Goal: Task Accomplishment & Management: Complete application form

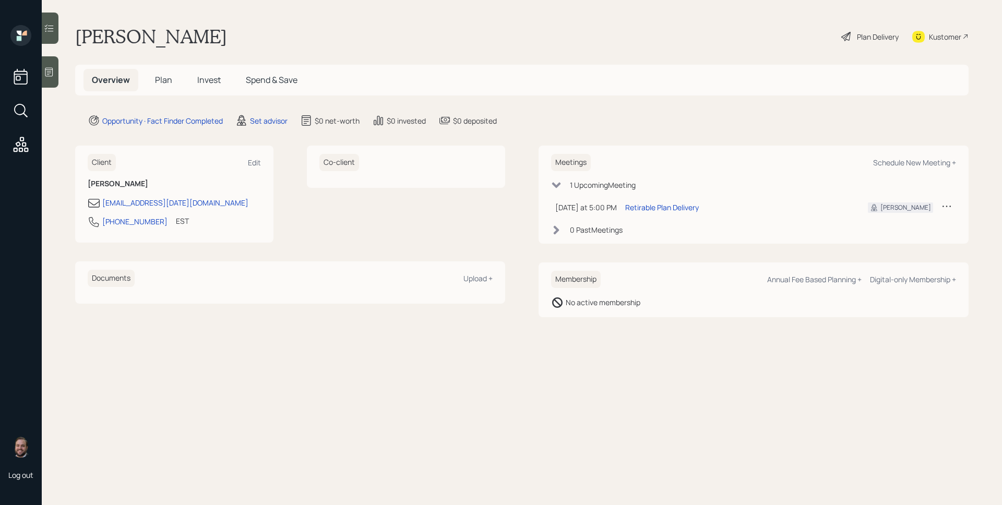
click at [46, 69] on icon at bounding box center [49, 72] width 8 height 9
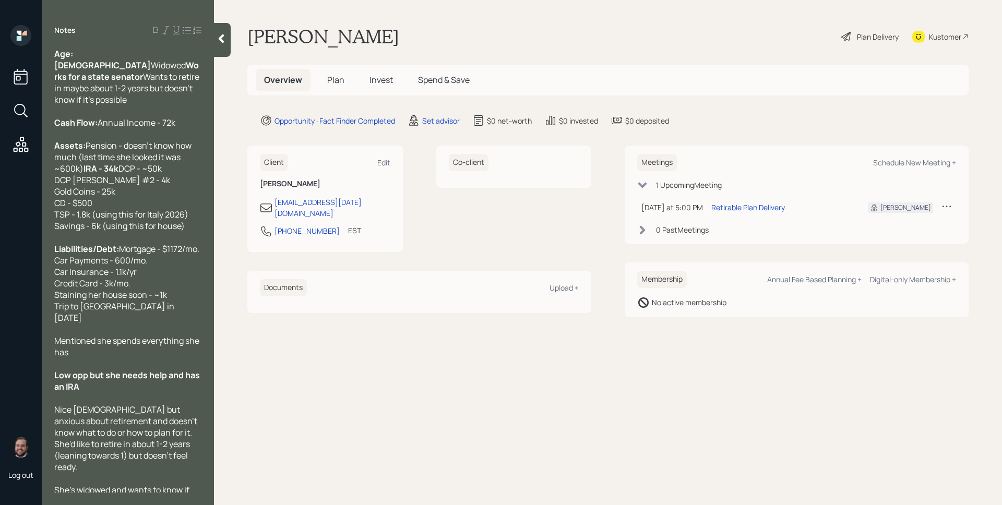
click at [325, 78] on h5 "Plan" at bounding box center [336, 80] width 34 height 22
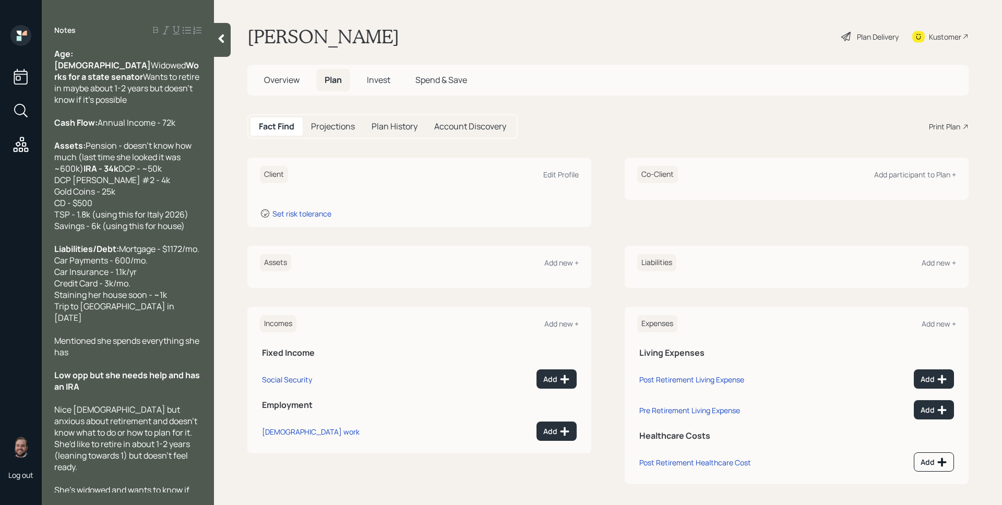
click at [551, 167] on div "Client Edit Profile" at bounding box center [419, 174] width 319 height 17
click at [550, 177] on div "Edit Profile" at bounding box center [560, 175] width 35 height 10
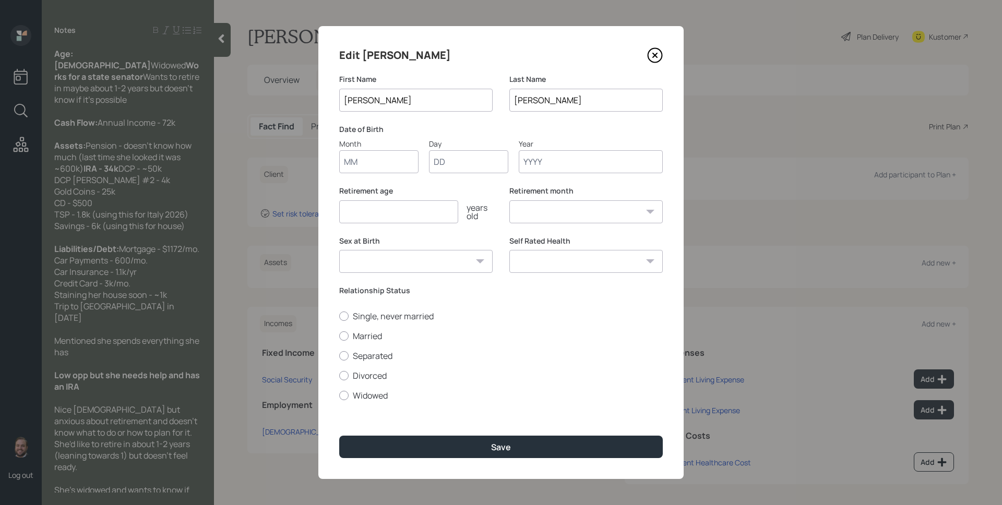
click at [377, 169] on input "Month" at bounding box center [378, 161] width 79 height 23
click at [378, 163] on input "Month" at bounding box center [378, 161] width 79 height 23
type input "01"
type input "1960"
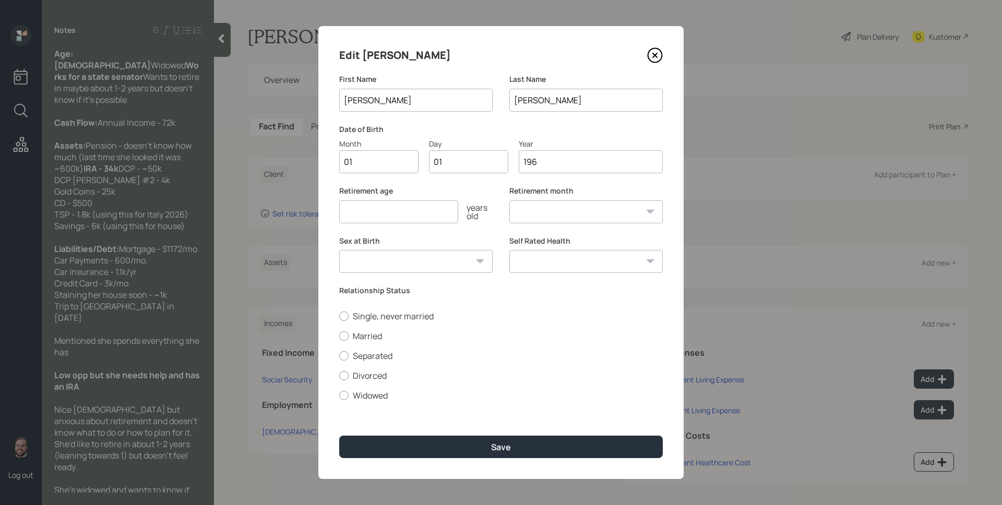
select select "1"
type input "1960"
type input "66"
click at [373, 396] on label "Widowed" at bounding box center [500, 395] width 323 height 11
click at [339, 395] on input "Widowed" at bounding box center [339, 395] width 1 height 1
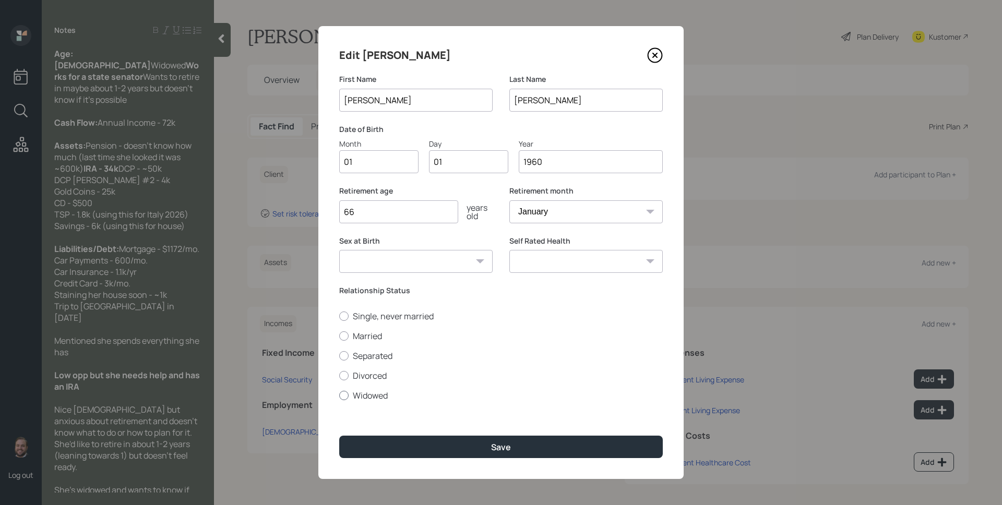
radio input "true"
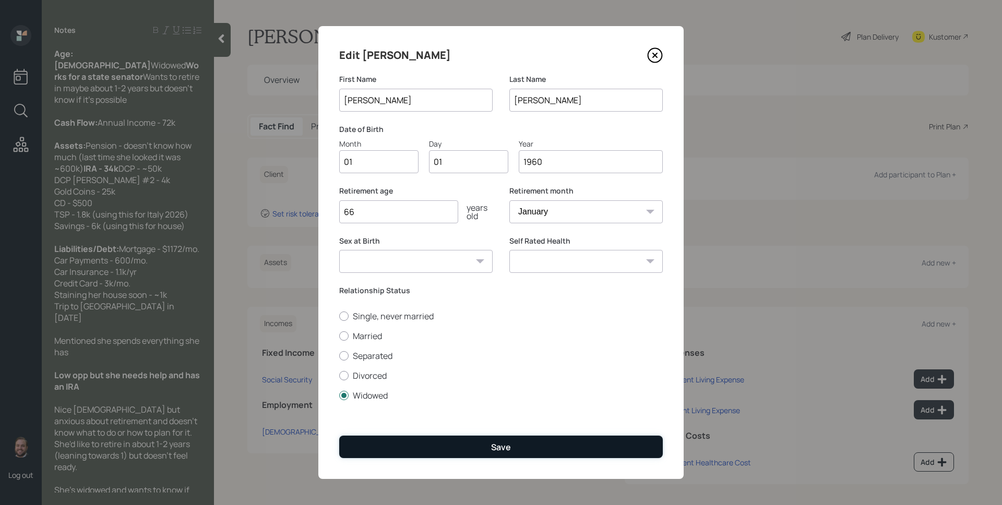
click at [453, 442] on button "Save" at bounding box center [500, 447] width 323 height 22
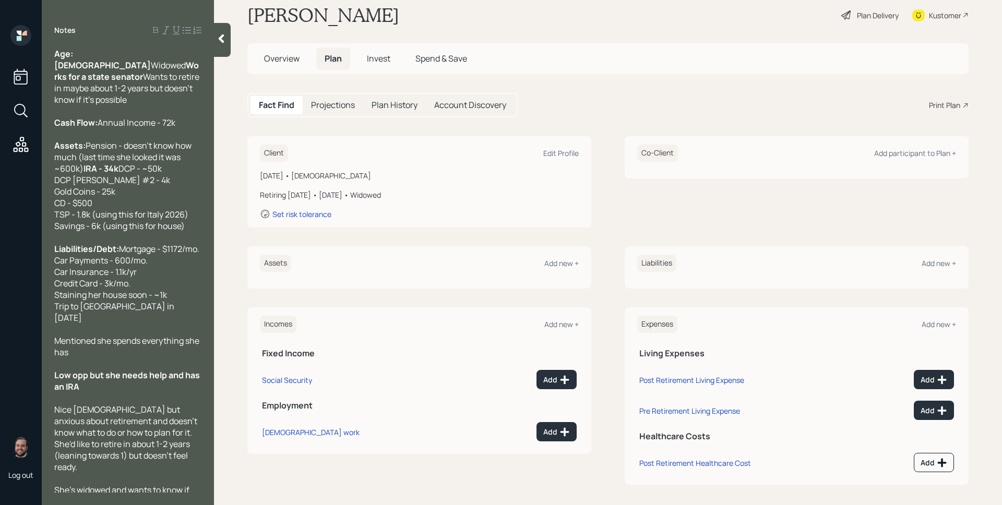
scroll to position [26, 0]
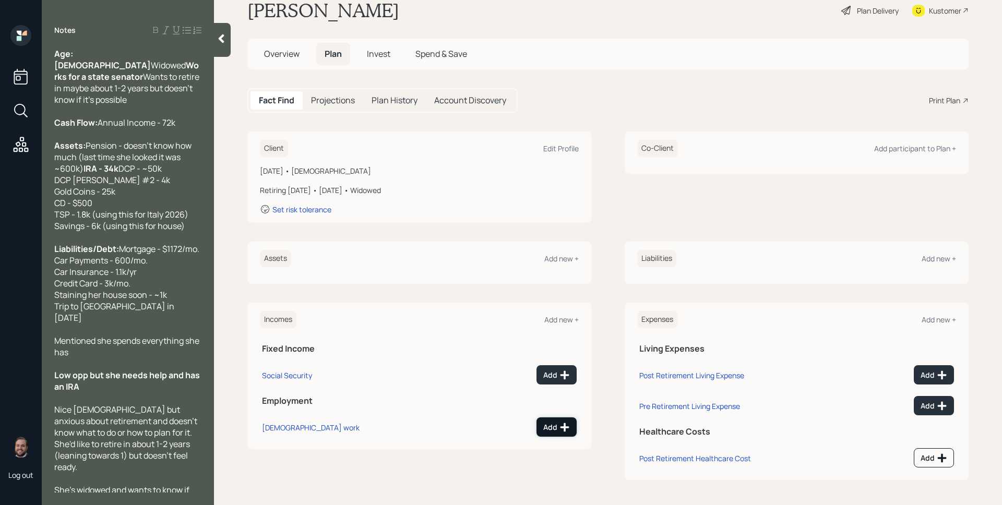
click at [559, 421] on button "Add" at bounding box center [556, 426] width 40 height 19
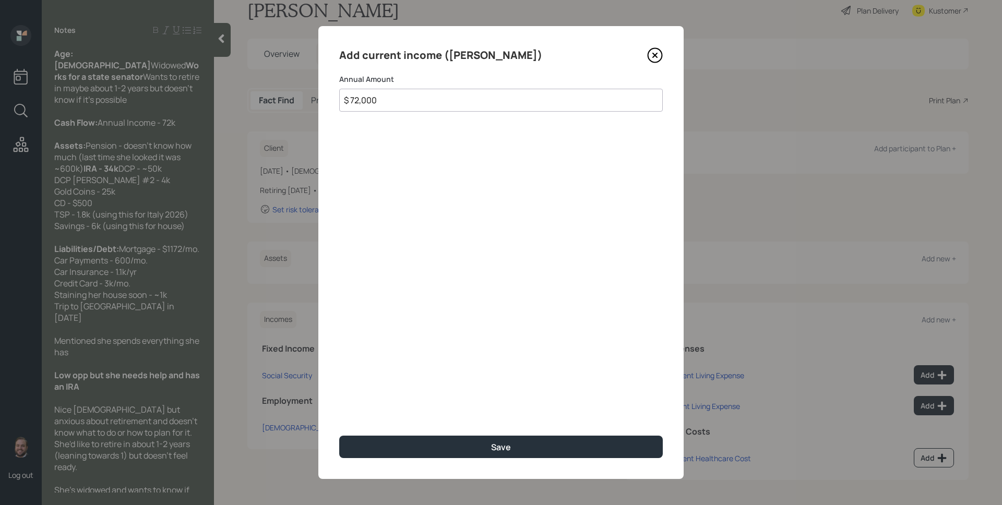
type input "$ 72,000"
click at [339, 436] on button "Save" at bounding box center [500, 447] width 323 height 22
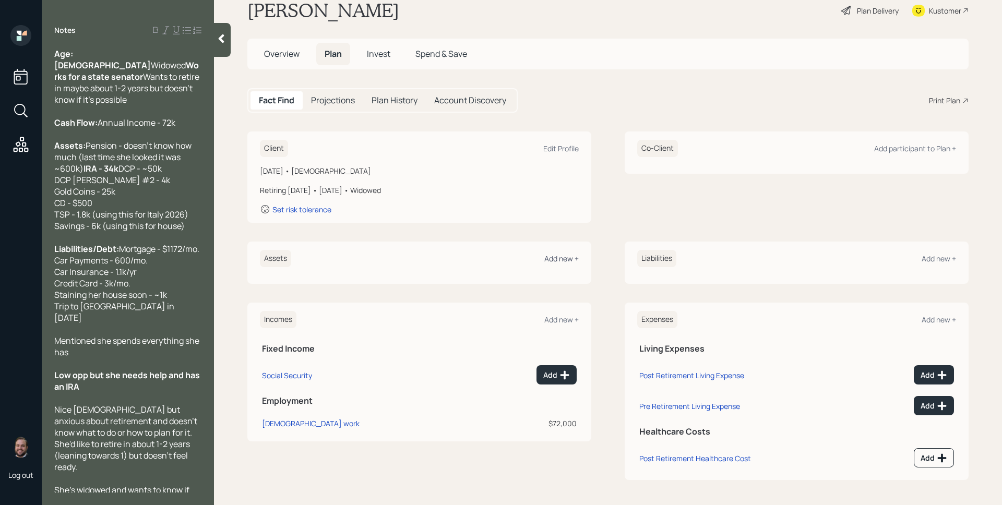
click at [553, 262] on div "Add new +" at bounding box center [561, 259] width 34 height 10
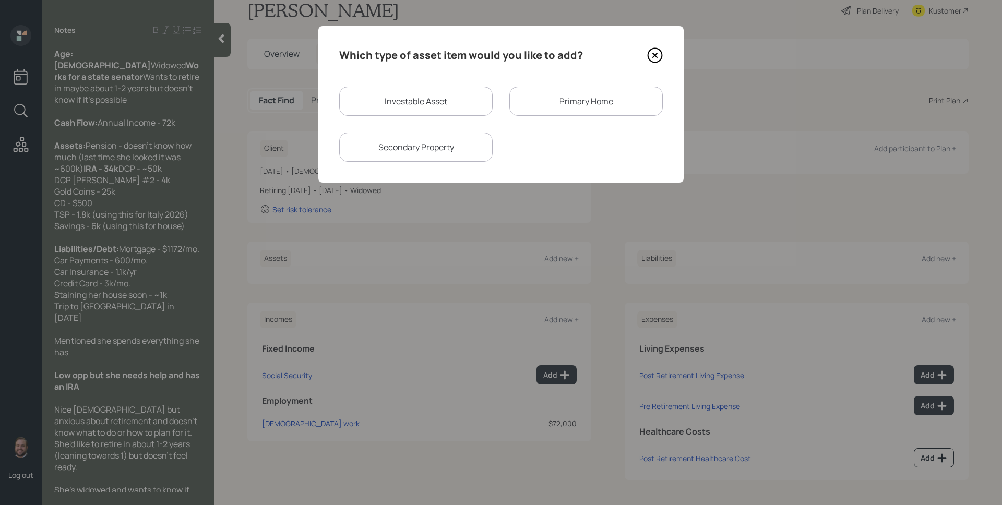
click at [415, 106] on div "Investable Asset" at bounding box center [415, 101] width 153 height 29
select select "taxable"
select select "balanced"
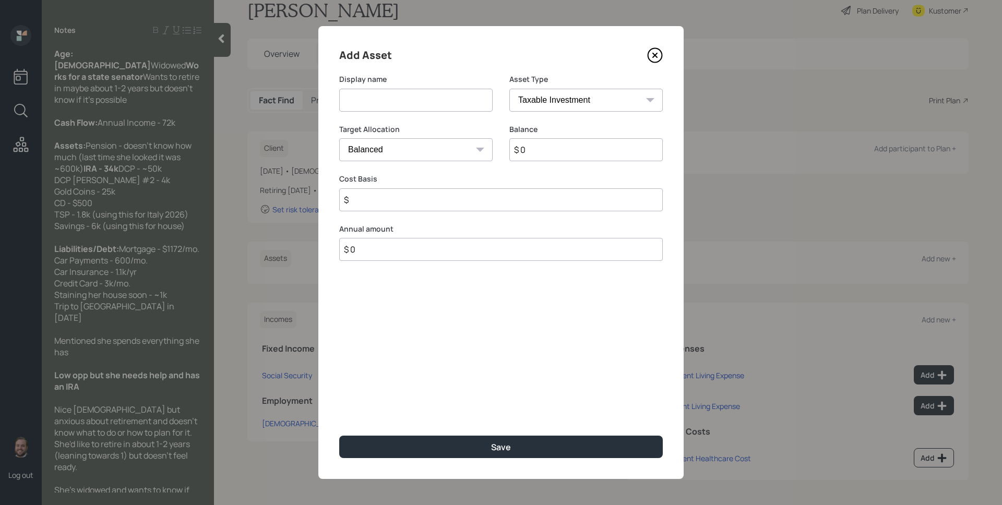
click at [415, 106] on input at bounding box center [415, 100] width 153 height 23
type input "Pension"
click at [626, 87] on div "Asset Type SEP [PERSON_NAME] IRA 401(k) [PERSON_NAME] 401(k) 403(b) [PERSON_NAM…" at bounding box center [585, 93] width 153 height 38
click at [625, 89] on select "SEP [PERSON_NAME] IRA 401(k) [PERSON_NAME] 401(k) 403(b) [PERSON_NAME] 403(b) 4…" at bounding box center [585, 100] width 153 height 23
select select "ira"
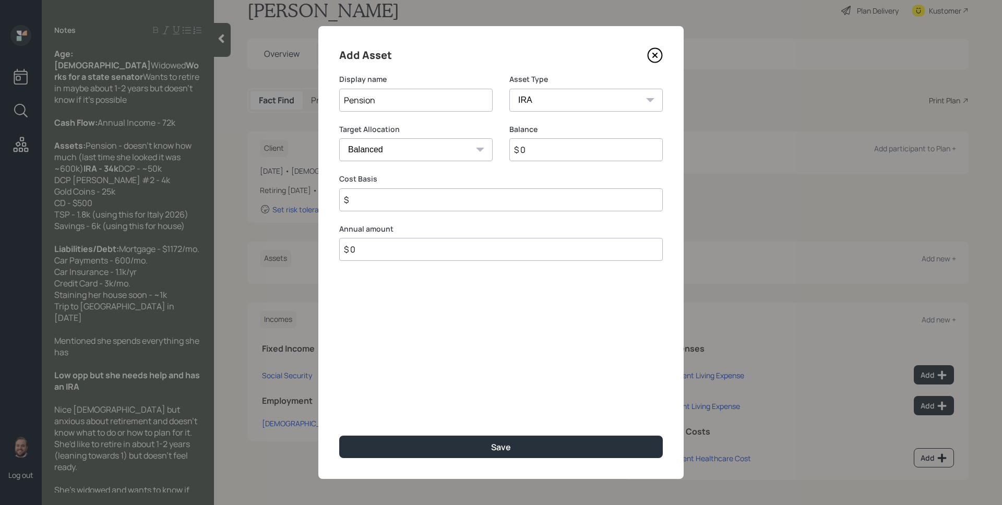
click at [509, 89] on select "SEP [PERSON_NAME] IRA 401(k) [PERSON_NAME] 401(k) 403(b) [PERSON_NAME] 403(b) 4…" at bounding box center [585, 100] width 153 height 23
type input "$"
click at [571, 151] on input "$ 0" at bounding box center [585, 149] width 153 height 23
type input "$ 600,000"
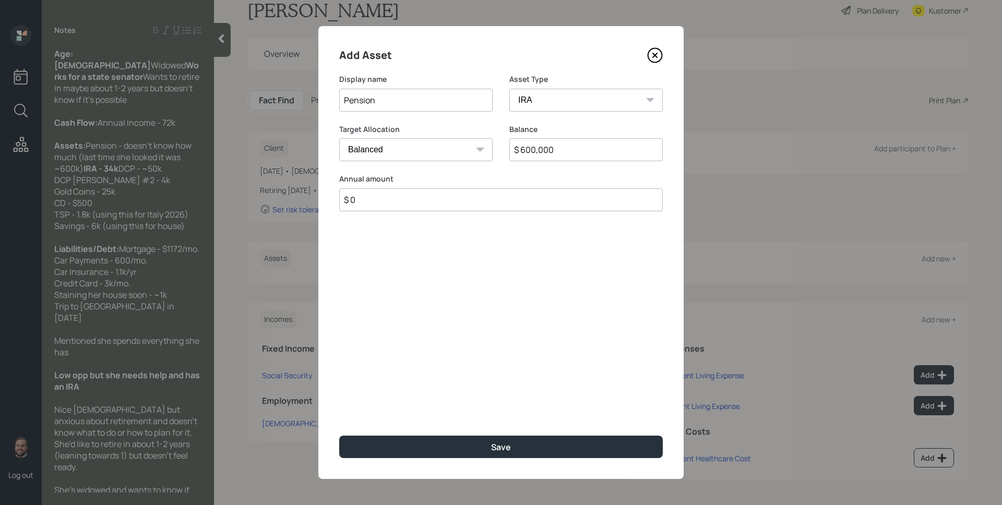
type input "$ 0"
click at [339, 436] on button "Save" at bounding box center [500, 447] width 323 height 22
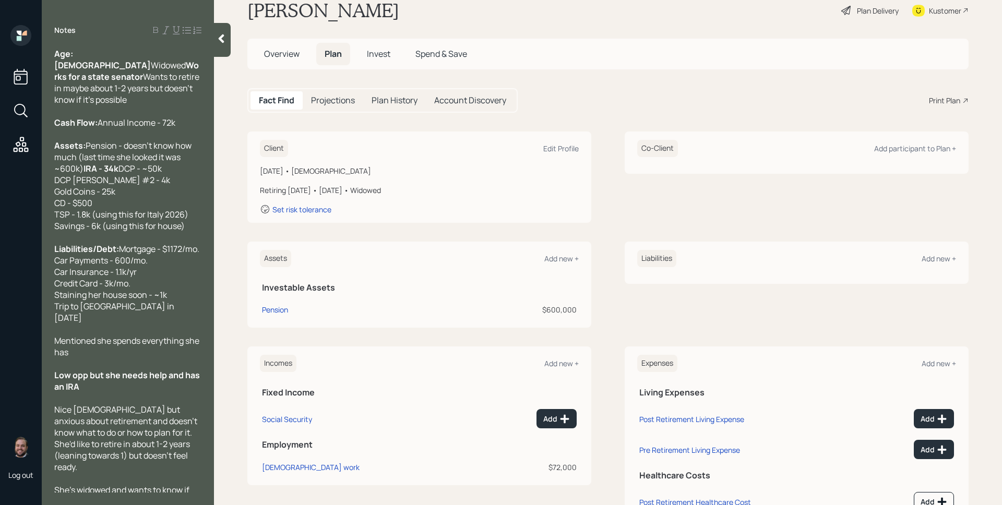
click at [560, 266] on div "Assets Add new +" at bounding box center [419, 258] width 319 height 17
click at [560, 258] on div "Add new +" at bounding box center [561, 259] width 34 height 10
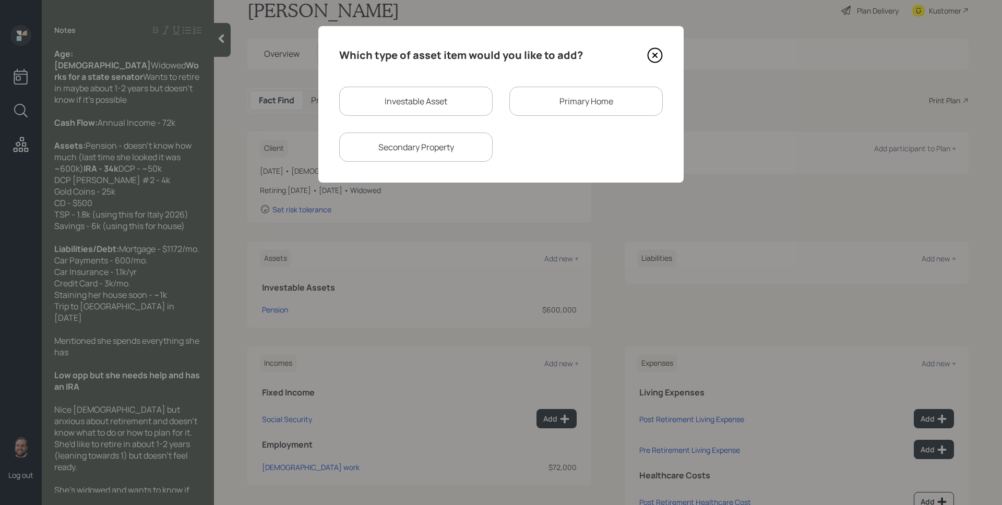
click at [428, 98] on div "Investable Asset" at bounding box center [415, 101] width 153 height 29
select select "taxable"
select select "balanced"
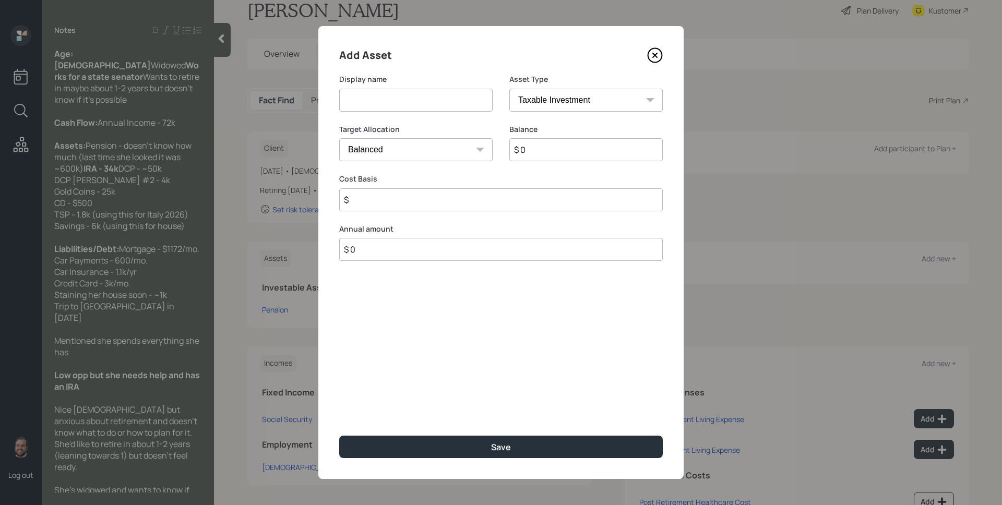
click at [428, 98] on input at bounding box center [415, 100] width 153 height 23
type input "IRA"
click at [536, 102] on select "SEP [PERSON_NAME] IRA 401(k) [PERSON_NAME] 401(k) 403(b) [PERSON_NAME] 403(b) 4…" at bounding box center [585, 100] width 153 height 23
select select "ira"
click at [509, 89] on select "SEP [PERSON_NAME] IRA 401(k) [PERSON_NAME] 401(k) 403(b) [PERSON_NAME] 403(b) 4…" at bounding box center [585, 100] width 153 height 23
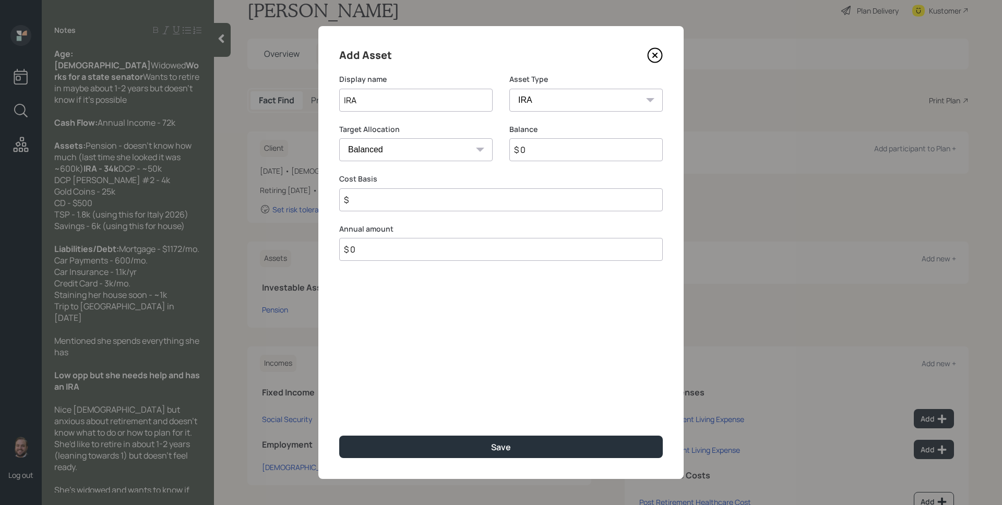
type input "$"
click at [571, 148] on input "$ 0" at bounding box center [585, 149] width 153 height 23
type input "$ 34,000"
type input "$ 0"
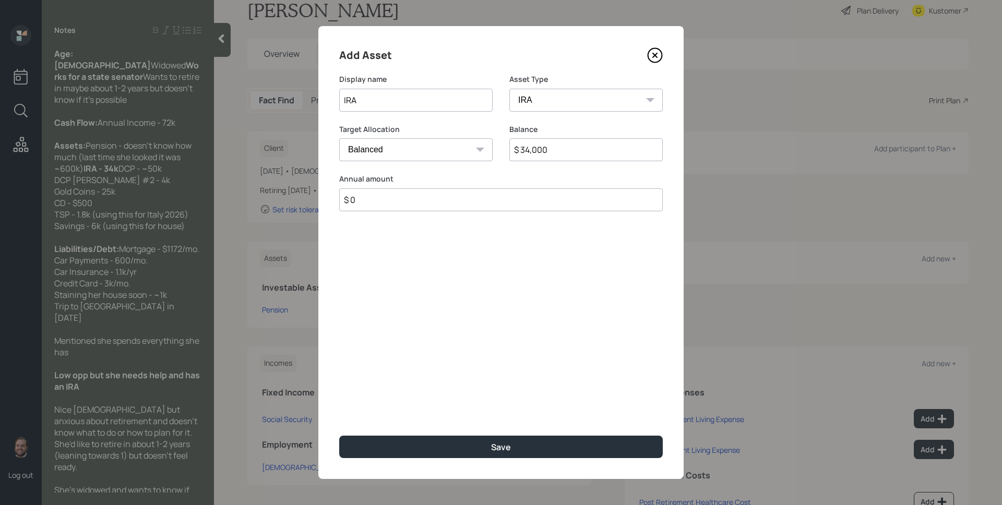
click at [339, 436] on button "Save" at bounding box center [500, 447] width 323 height 22
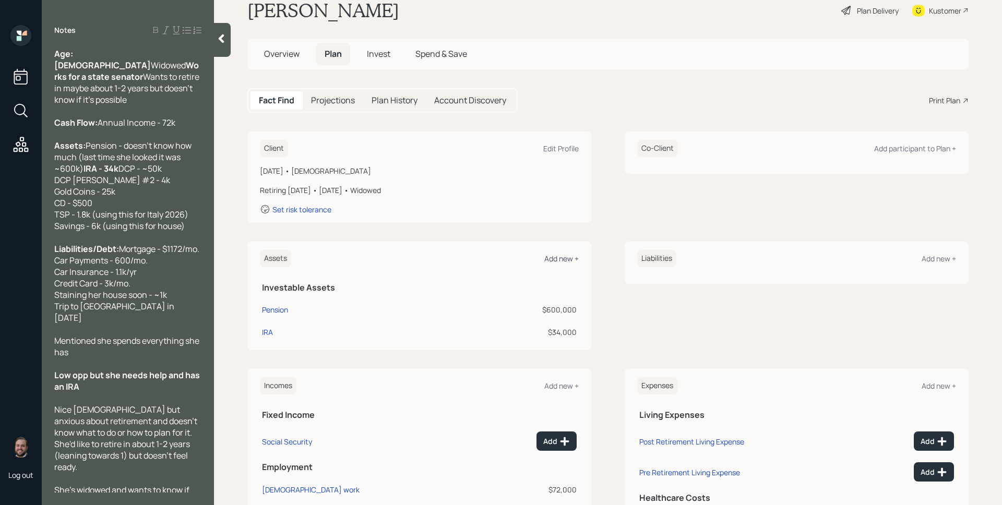
click at [553, 256] on div "Add new +" at bounding box center [561, 259] width 34 height 10
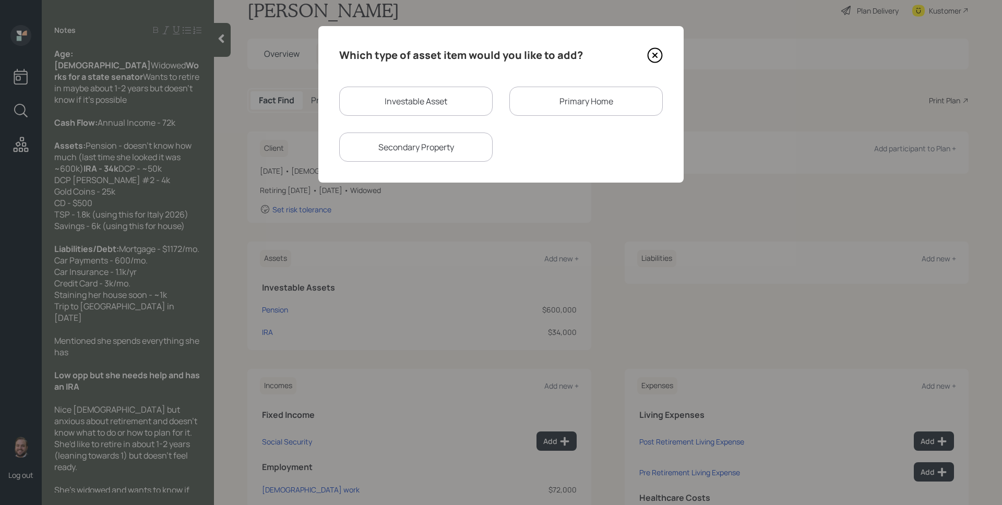
click at [426, 91] on div "Investable Asset" at bounding box center [415, 101] width 153 height 29
select select "taxable"
select select "balanced"
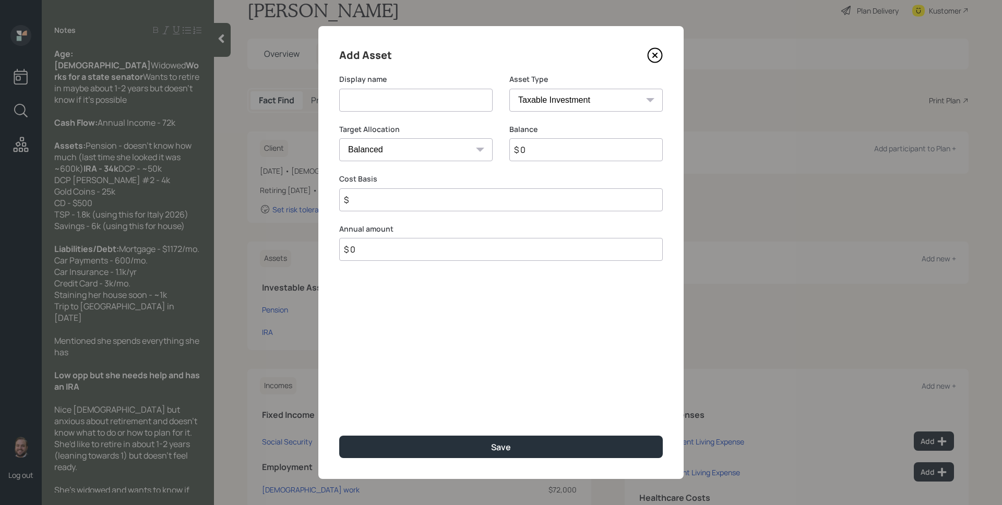
click at [427, 100] on input at bounding box center [415, 100] width 153 height 23
type input "DCP"
click at [542, 101] on select "SEP [PERSON_NAME] IRA 401(k) [PERSON_NAME] 401(k) 403(b) [PERSON_NAME] 403(b) 4…" at bounding box center [585, 100] width 153 height 23
select select "ira"
click at [509, 89] on select "SEP [PERSON_NAME] IRA 401(k) [PERSON_NAME] 401(k) 403(b) [PERSON_NAME] 403(b) 4…" at bounding box center [585, 100] width 153 height 23
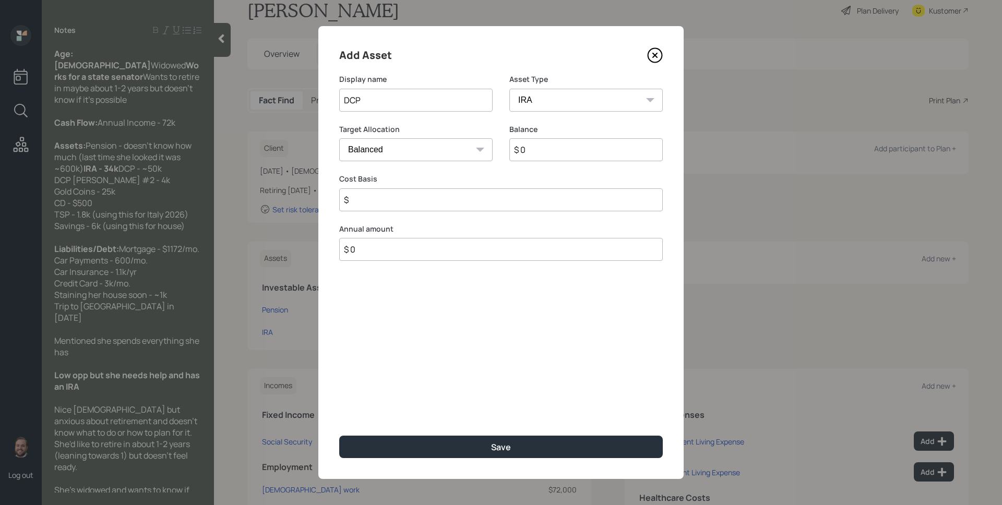
type input "$"
click at [575, 156] on input "$ 0" at bounding box center [585, 149] width 153 height 23
type input "$ 50,000"
type input "$ 0"
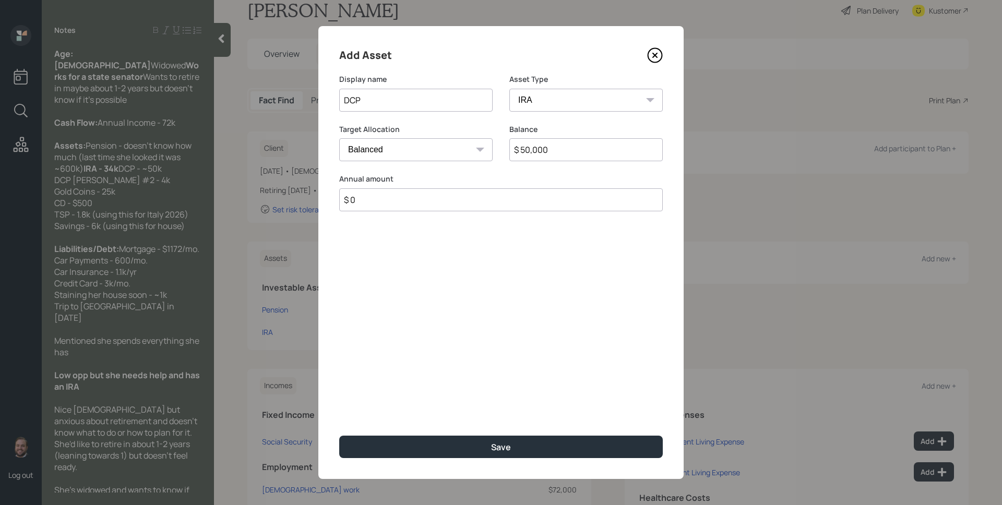
click at [339, 436] on button "Save" at bounding box center [500, 447] width 323 height 22
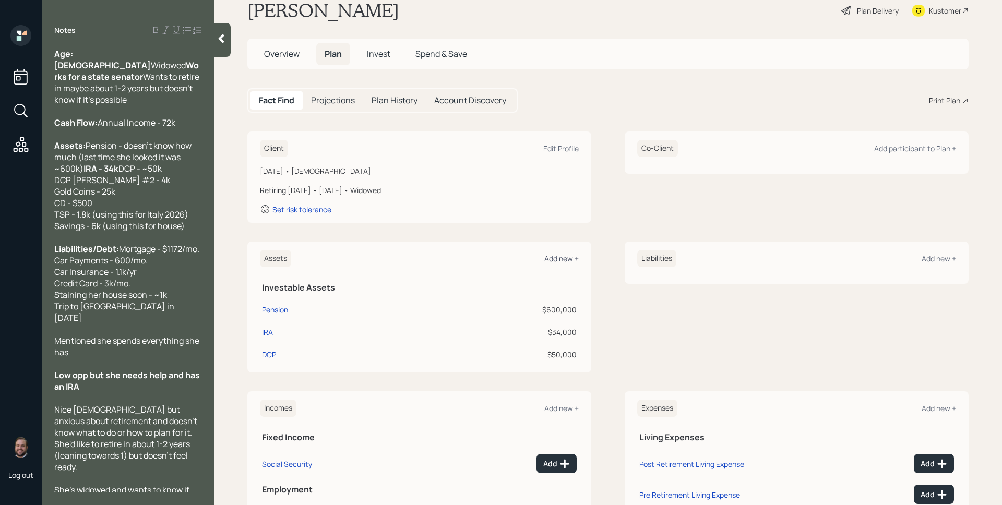
click at [550, 260] on div "Add new +" at bounding box center [561, 259] width 34 height 10
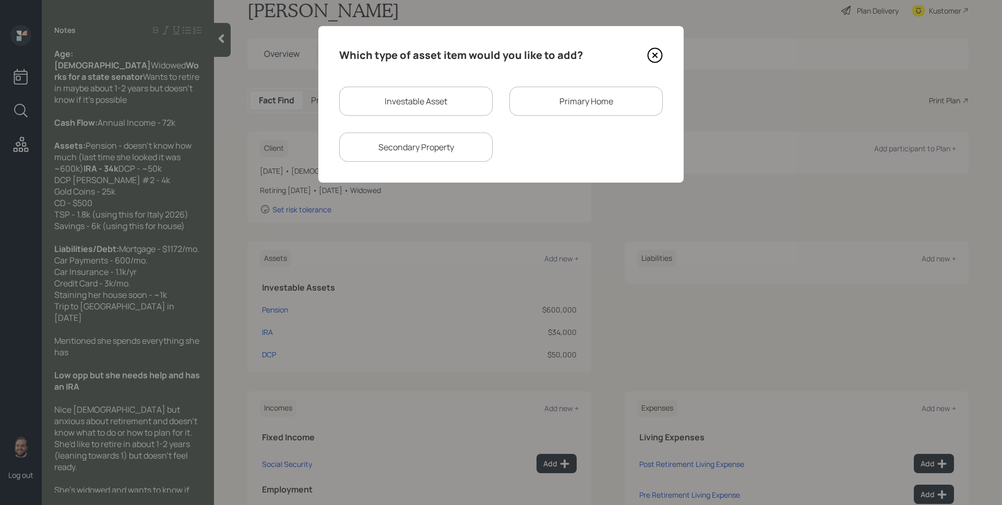
click at [464, 97] on div "Investable Asset" at bounding box center [415, 101] width 153 height 29
select select "taxable"
select select "balanced"
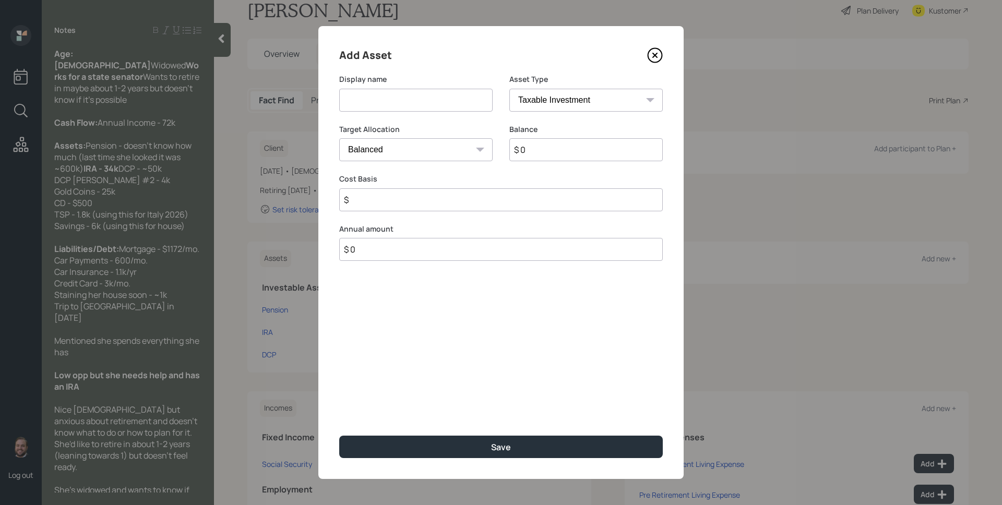
click at [464, 97] on input at bounding box center [415, 100] width 153 height 23
type input "[PERSON_NAME] DCP"
click at [580, 101] on select "SEP [PERSON_NAME] IRA 401(k) [PERSON_NAME] 401(k) 403(b) [PERSON_NAME] 403(b) 4…" at bounding box center [585, 100] width 153 height 23
select select "roth_ira"
click at [509, 89] on select "SEP [PERSON_NAME] IRA 401(k) [PERSON_NAME] 401(k) 403(b) [PERSON_NAME] 403(b) 4…" at bounding box center [585, 100] width 153 height 23
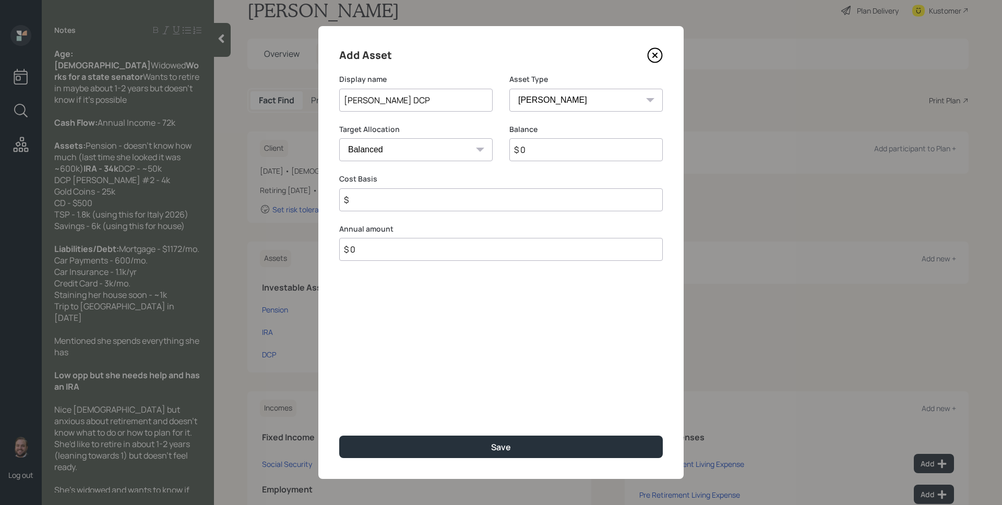
type input "$"
click at [549, 151] on input "$ 0" at bounding box center [585, 149] width 153 height 23
type input "$ 4,000"
type input "$ 0"
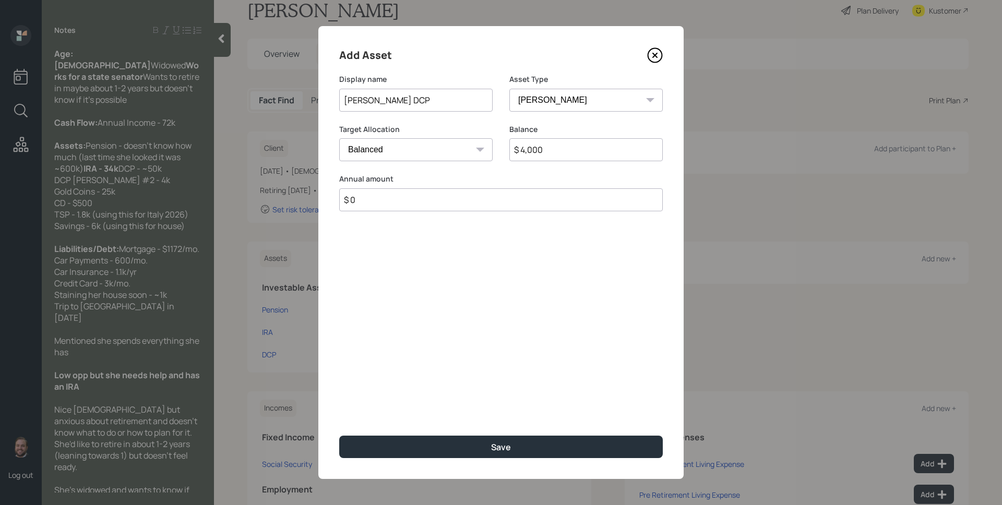
click at [339, 436] on button "Save" at bounding box center [500, 447] width 323 height 22
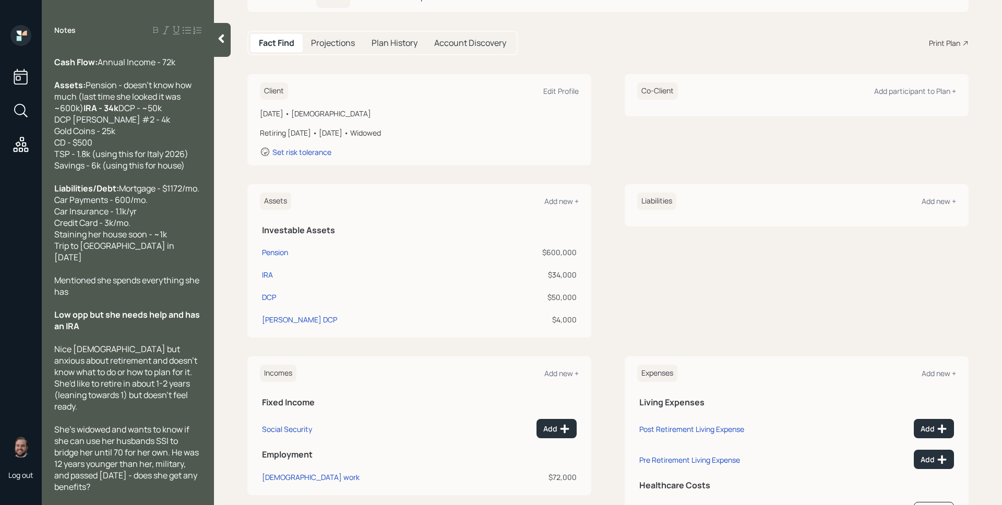
scroll to position [137, 0]
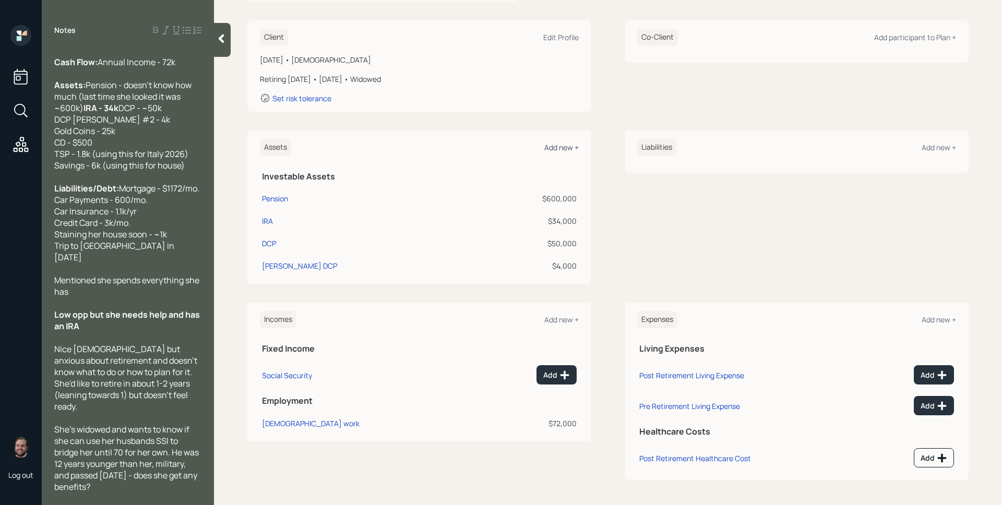
click at [563, 142] on div "Add new +" at bounding box center [561, 147] width 34 height 10
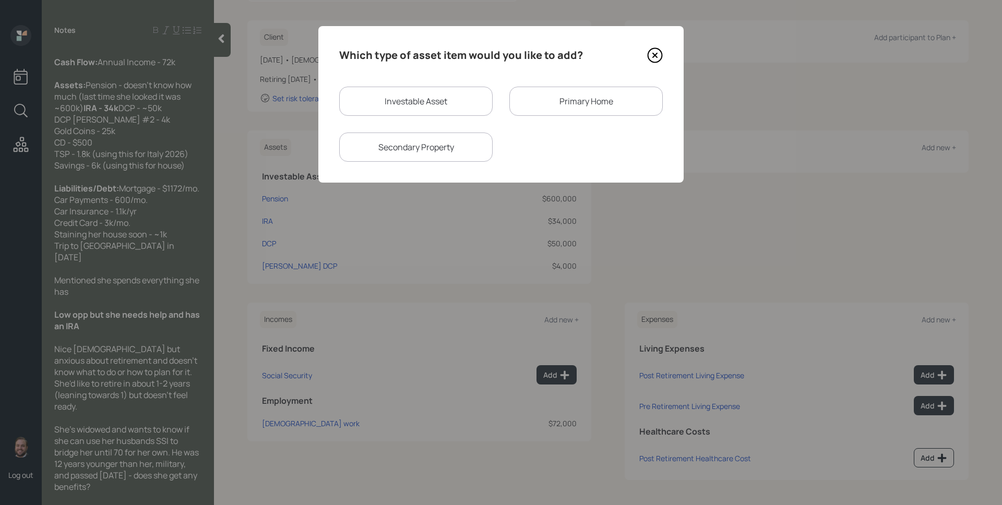
click at [558, 110] on div "Primary Home" at bounding box center [585, 101] width 153 height 29
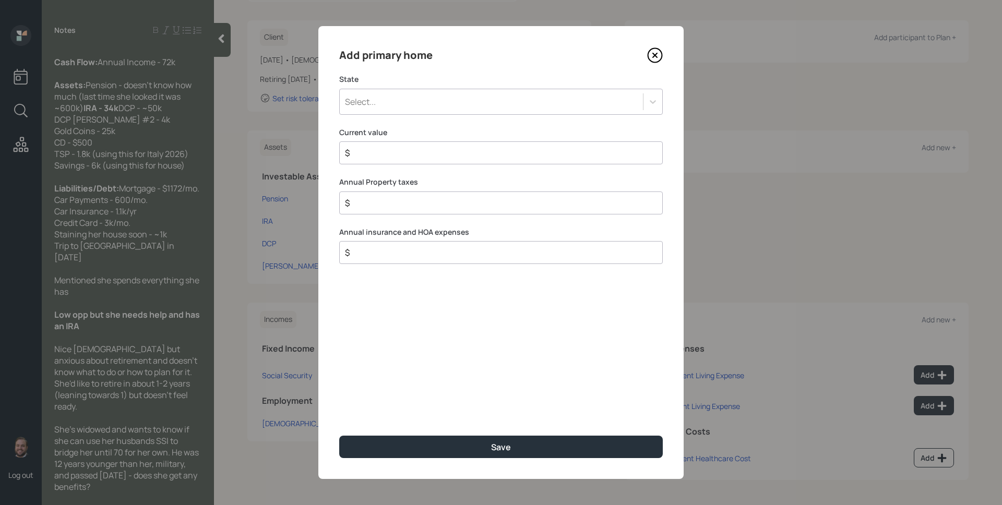
click at [456, 95] on div "Select..." at bounding box center [491, 102] width 303 height 18
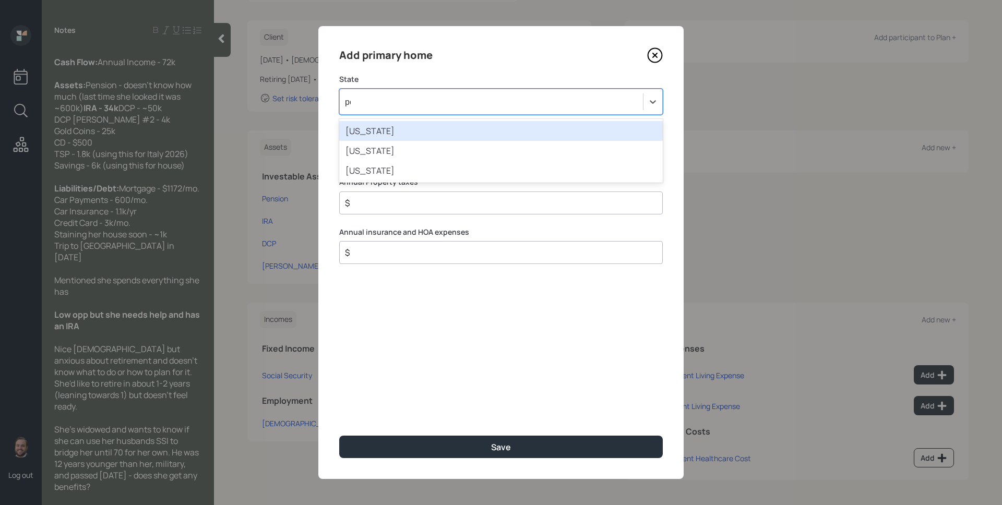
type input "pen"
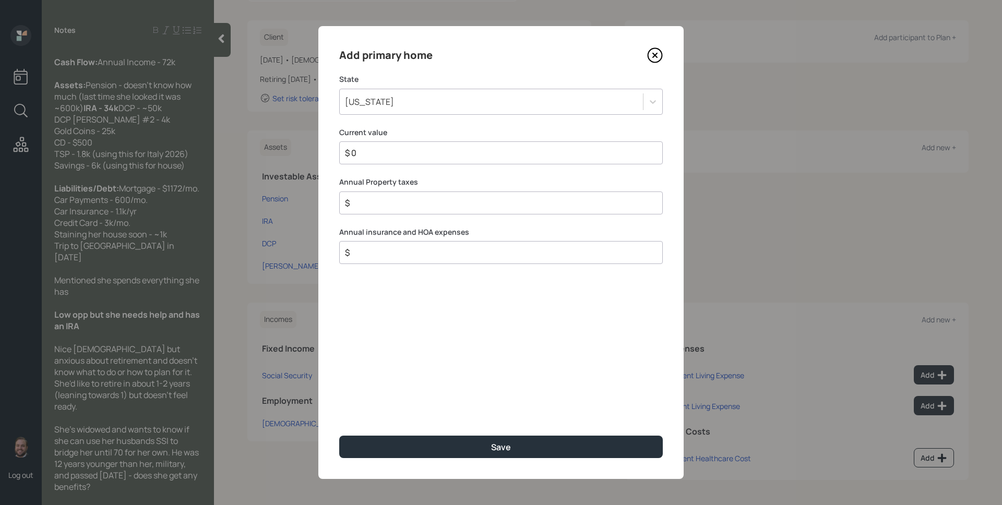
type input "$ 0"
click at [339, 436] on button "Save" at bounding box center [500, 447] width 323 height 22
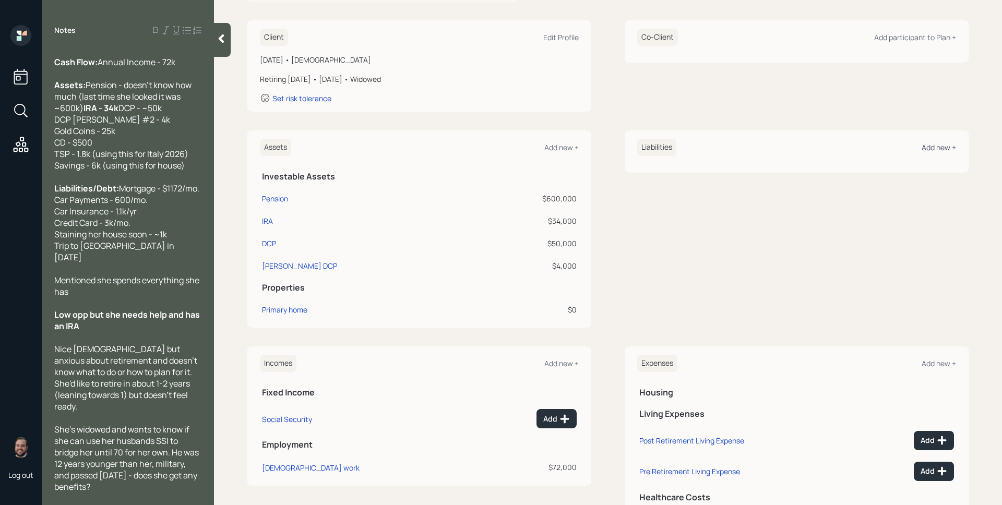
click at [927, 143] on div "Add new +" at bounding box center [938, 147] width 34 height 10
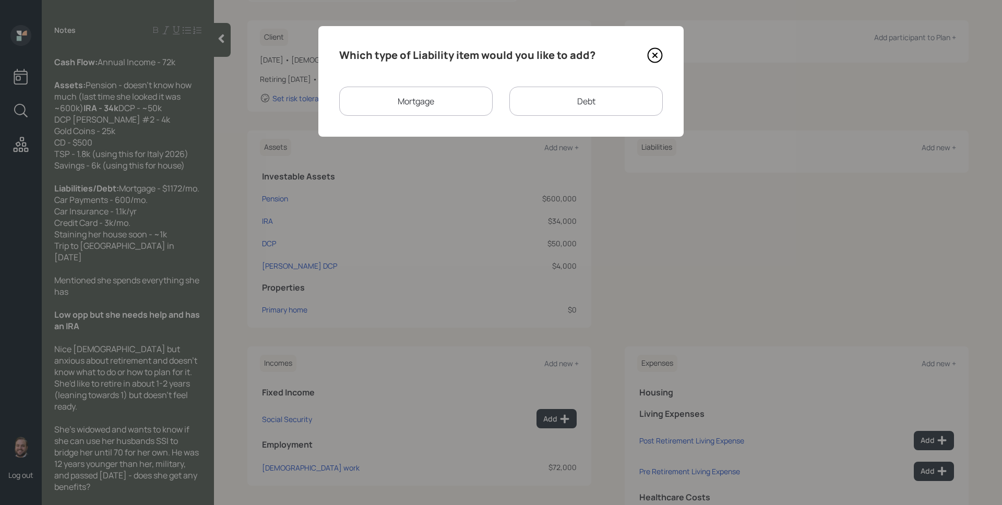
click at [444, 106] on div "Mortgage" at bounding box center [415, 101] width 153 height 29
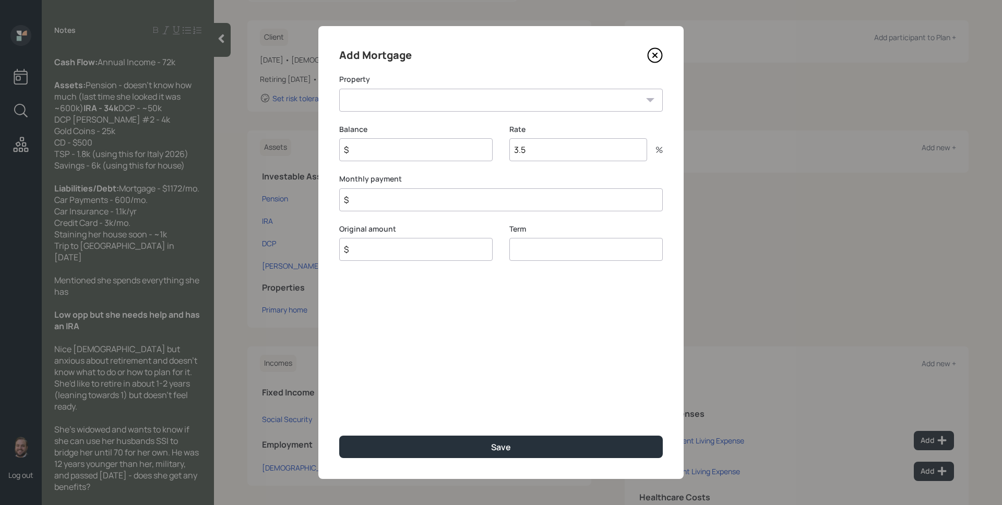
click at [417, 95] on select "PA Primary home" at bounding box center [500, 100] width 323 height 23
select select "e2418158-df4f-4212-ba9f-7e4c3c07037b"
click at [339, 89] on select "PA Primary home" at bounding box center [500, 100] width 323 height 23
type input "$ 0"
type input "$ 1,172"
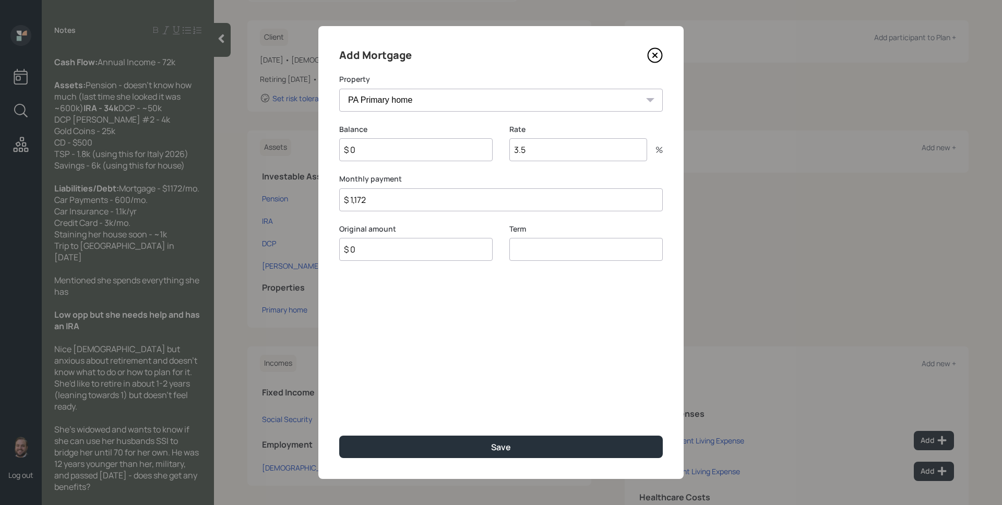
type input "$ 0"
type input "30"
click at [339, 436] on button "Save" at bounding box center [500, 447] width 323 height 22
